Goal: Communication & Community: Answer question/provide support

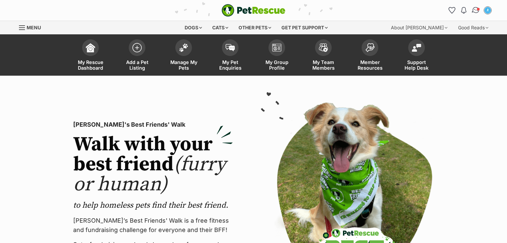
click at [477, 12] on img "Conversations" at bounding box center [475, 10] width 9 height 9
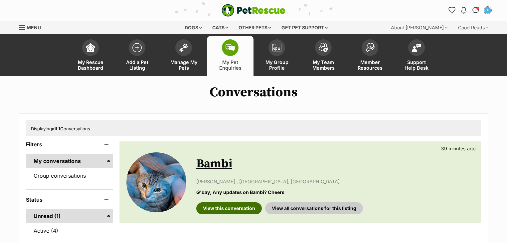
click at [219, 203] on link "View this conversation" at bounding box center [229, 208] width 66 height 12
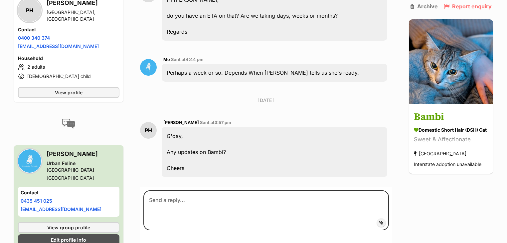
scroll to position [554, 0]
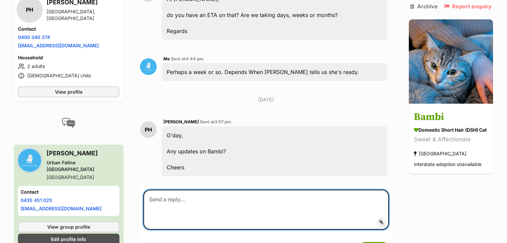
click at [175, 189] on textarea at bounding box center [266, 209] width 246 height 40
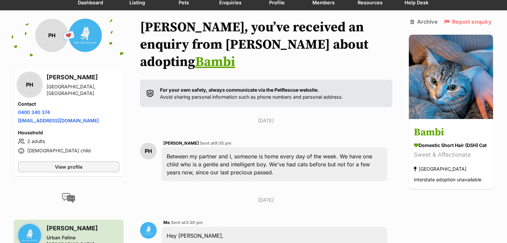
scroll to position [0, 0]
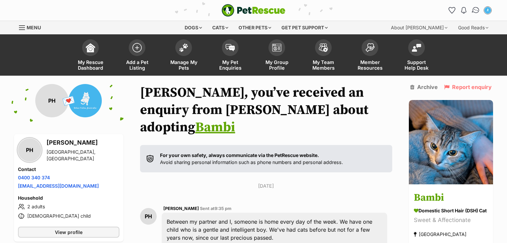
click at [474, 13] on img "Conversations" at bounding box center [475, 10] width 9 height 9
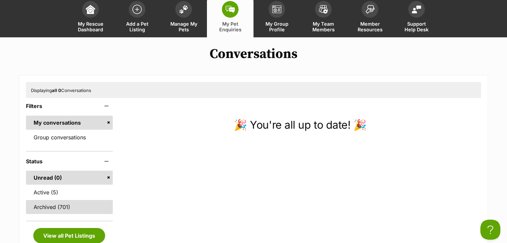
scroll to position [80, 0]
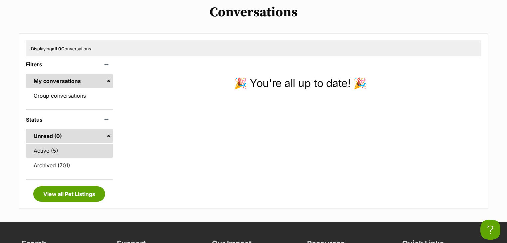
click at [81, 152] on link "Active (5)" at bounding box center [69, 150] width 87 height 14
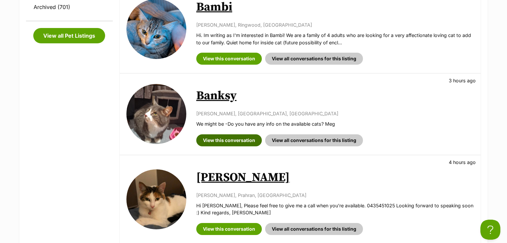
scroll to position [240, 0]
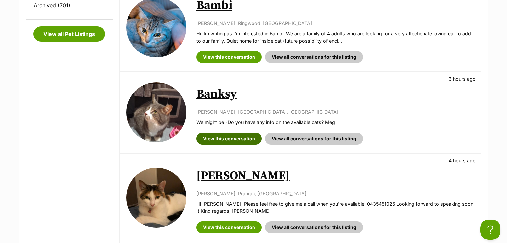
click at [240, 141] on link "View this conversation" at bounding box center [229, 138] width 66 height 12
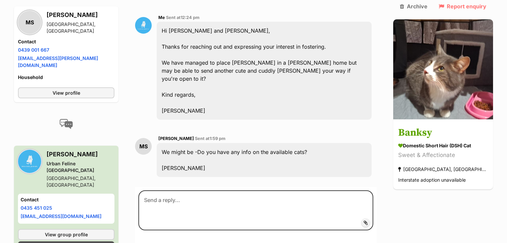
scroll to position [326, 0]
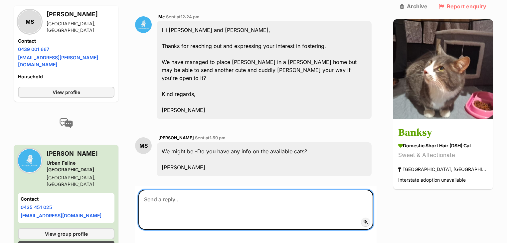
click at [188, 189] on textarea at bounding box center [255, 209] width 235 height 40
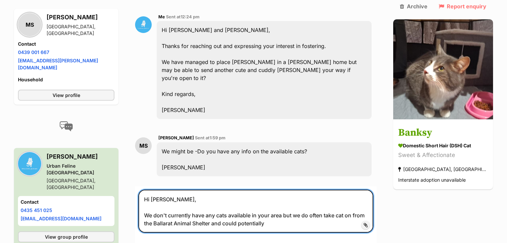
click at [263, 193] on textarea "Hi Meg, We don't currently have any cats available in your area but we do often…" at bounding box center [255, 210] width 235 height 43
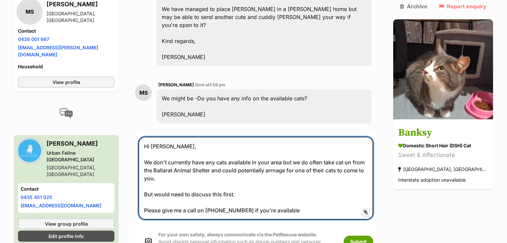
scroll to position [380, 0]
click at [349, 136] on textarea "Hi Meg, We don't currently have any cats available in your area but we do often…" at bounding box center [255, 177] width 235 height 83
click at [343, 136] on textarea "Hi Meg, We don't currently have any cats available in your area but we do often…" at bounding box center [255, 177] width 235 height 83
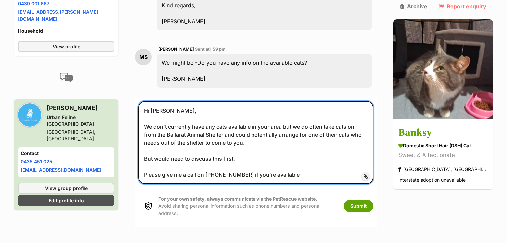
scroll to position [486, 0]
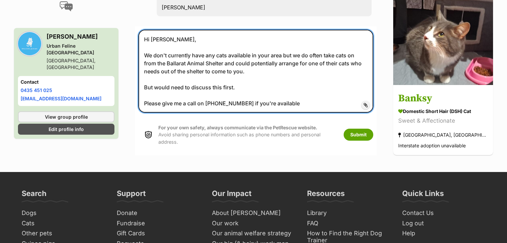
click at [301, 72] on textarea "Hi Meg, We don't currently have any cats available in your area but we do often…" at bounding box center [255, 71] width 235 height 83
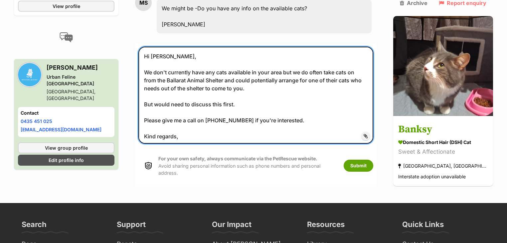
scroll to position [459, 0]
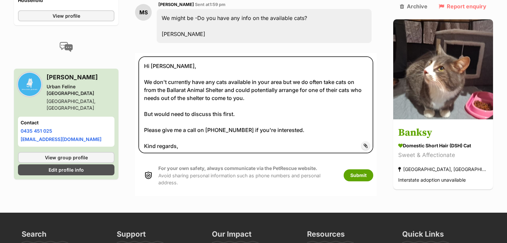
click at [379, 143] on span "Add attachment" at bounding box center [389, 145] width 36 height 5
click at [0, 0] on input "Add attachment" at bounding box center [0, 0] width 0 height 0
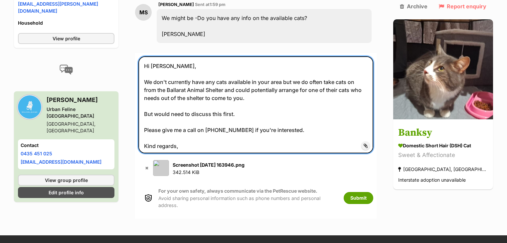
click at [246, 63] on textarea "Hi Meg, We don't currently have any cats available in your area but we do often…" at bounding box center [255, 104] width 235 height 97
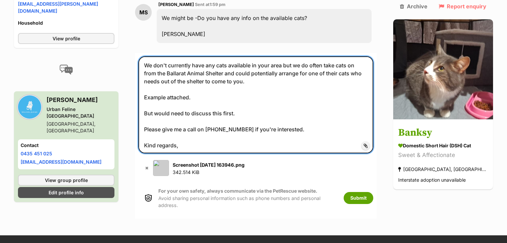
scroll to position [34, 0]
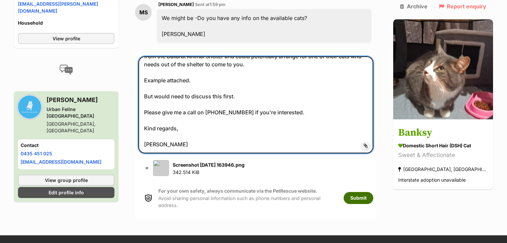
type textarea "Hi Meg, We don't currently have any cats available in your area but we do often…"
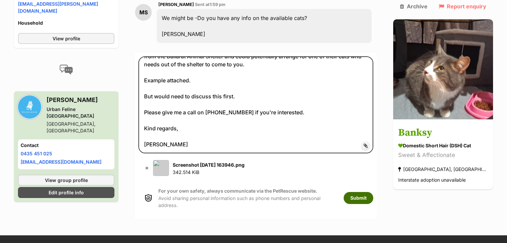
click at [372, 192] on button "Submit" at bounding box center [359, 198] width 30 height 12
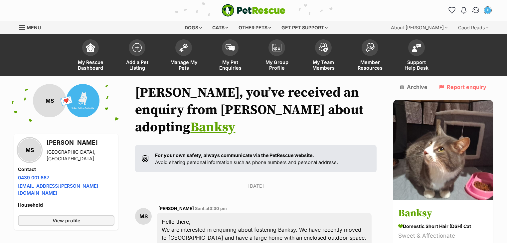
click at [474, 6] on img "Conversations" at bounding box center [475, 10] width 9 height 9
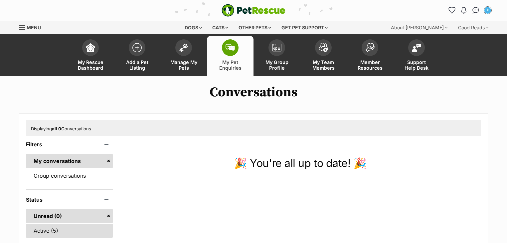
click at [62, 228] on link "Active (5)" at bounding box center [69, 230] width 87 height 14
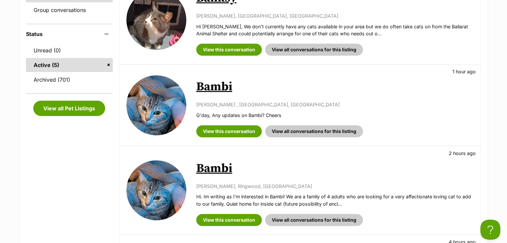
scroll to position [186, 0]
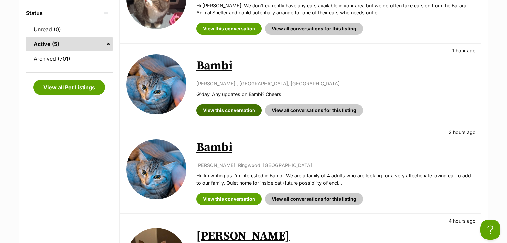
click at [233, 108] on link "View this conversation" at bounding box center [229, 110] width 66 height 12
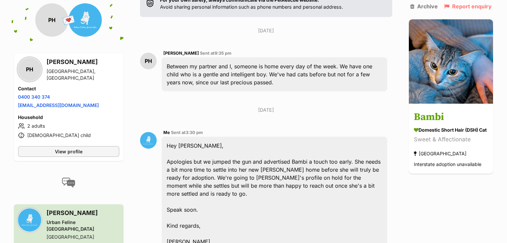
scroll to position [49, 0]
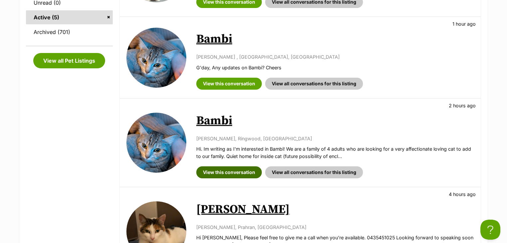
click at [226, 169] on link "View this conversation" at bounding box center [229, 172] width 66 height 12
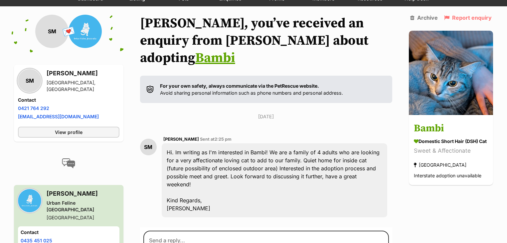
scroll to position [80, 0]
